Goal: Transaction & Acquisition: Purchase product/service

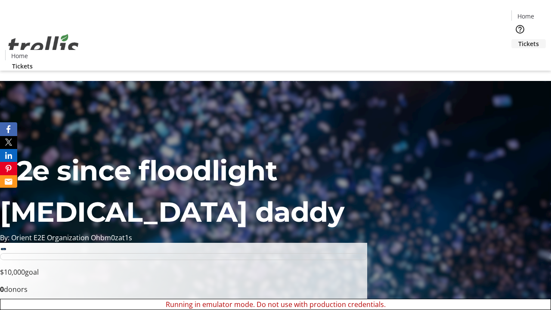
click at [518, 39] on span "Tickets" at bounding box center [528, 43] width 21 height 9
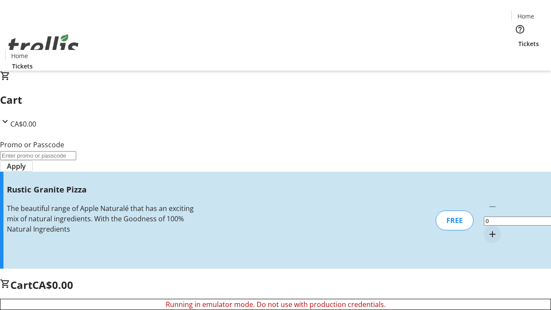
click at [487, 229] on mat-icon "Increment by one" at bounding box center [492, 234] width 10 height 10
type input "1"
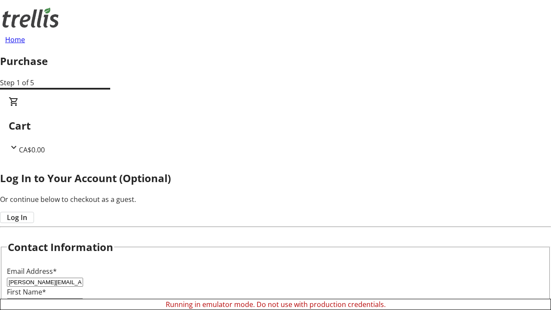
scroll to position [86, 0]
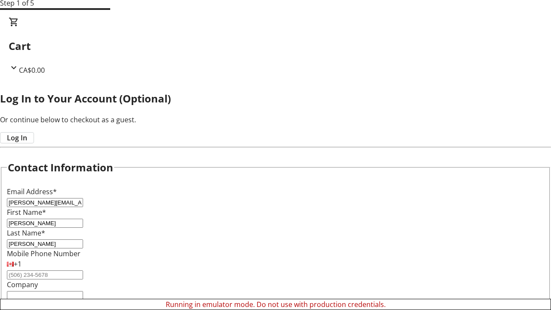
type input "[PERSON_NAME]"
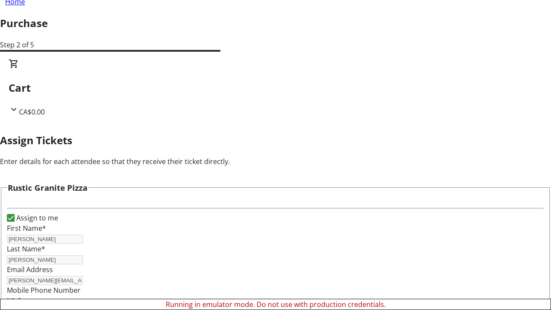
scroll to position [52, 0]
